Goal: Communication & Community: Ask a question

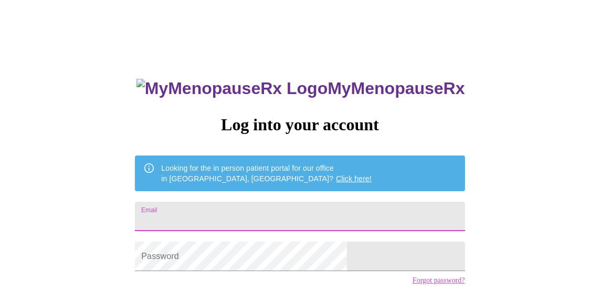
click at [342, 208] on input "Email" at bounding box center [300, 216] width 330 height 29
type input "brittneymrowley@gmail.com"
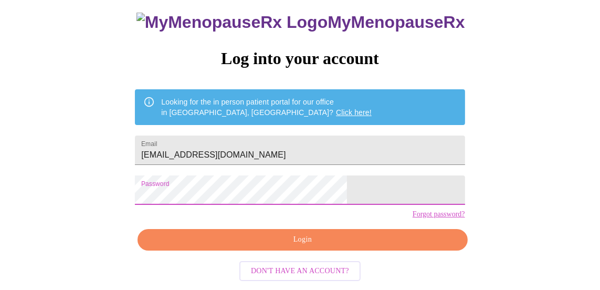
scroll to position [80, 0]
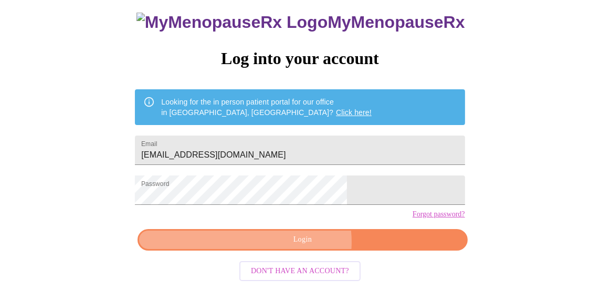
click at [304, 246] on span "Login" at bounding box center [303, 239] width 306 height 13
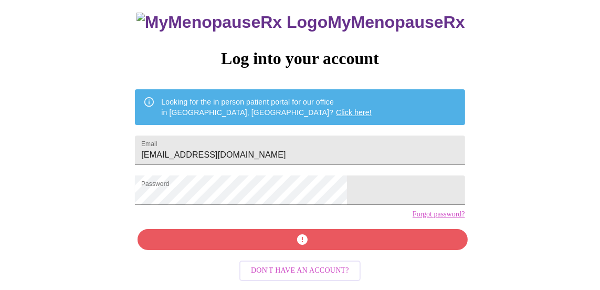
click at [281, 246] on div "MyMenopauseRx Log into your account Looking for the in person patient portal fo…" at bounding box center [300, 141] width 351 height 290
click at [311, 243] on span "button" at bounding box center [303, 239] width 306 height 13
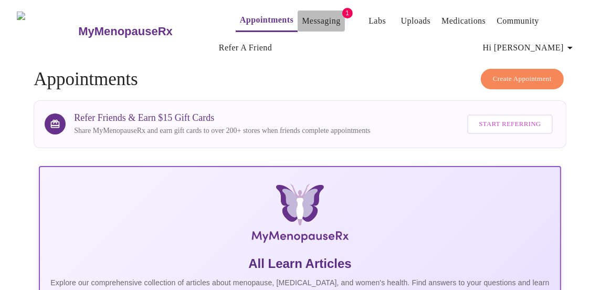
click at [322, 11] on button "Messaging" at bounding box center [321, 21] width 47 height 21
click at [307, 18] on link "Messaging" at bounding box center [321, 21] width 38 height 15
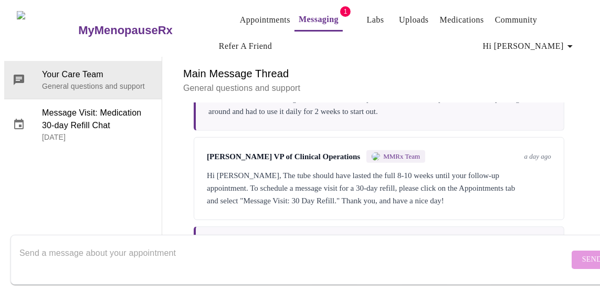
scroll to position [649, 0]
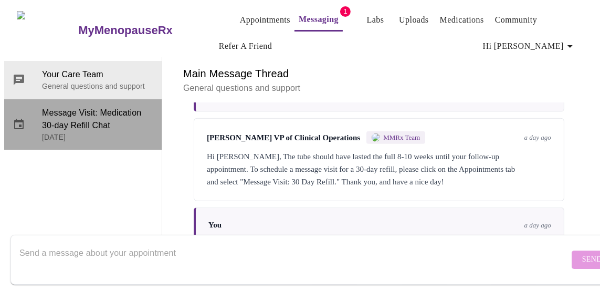
click at [64, 107] on span "Message Visit: Medication 30-day Refill Chat" at bounding box center [97, 119] width 111 height 25
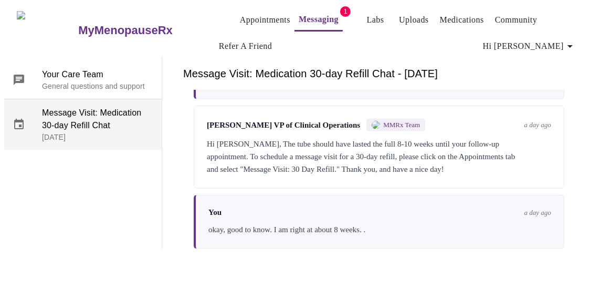
scroll to position [0, 0]
